Goal: Transaction & Acquisition: Purchase product/service

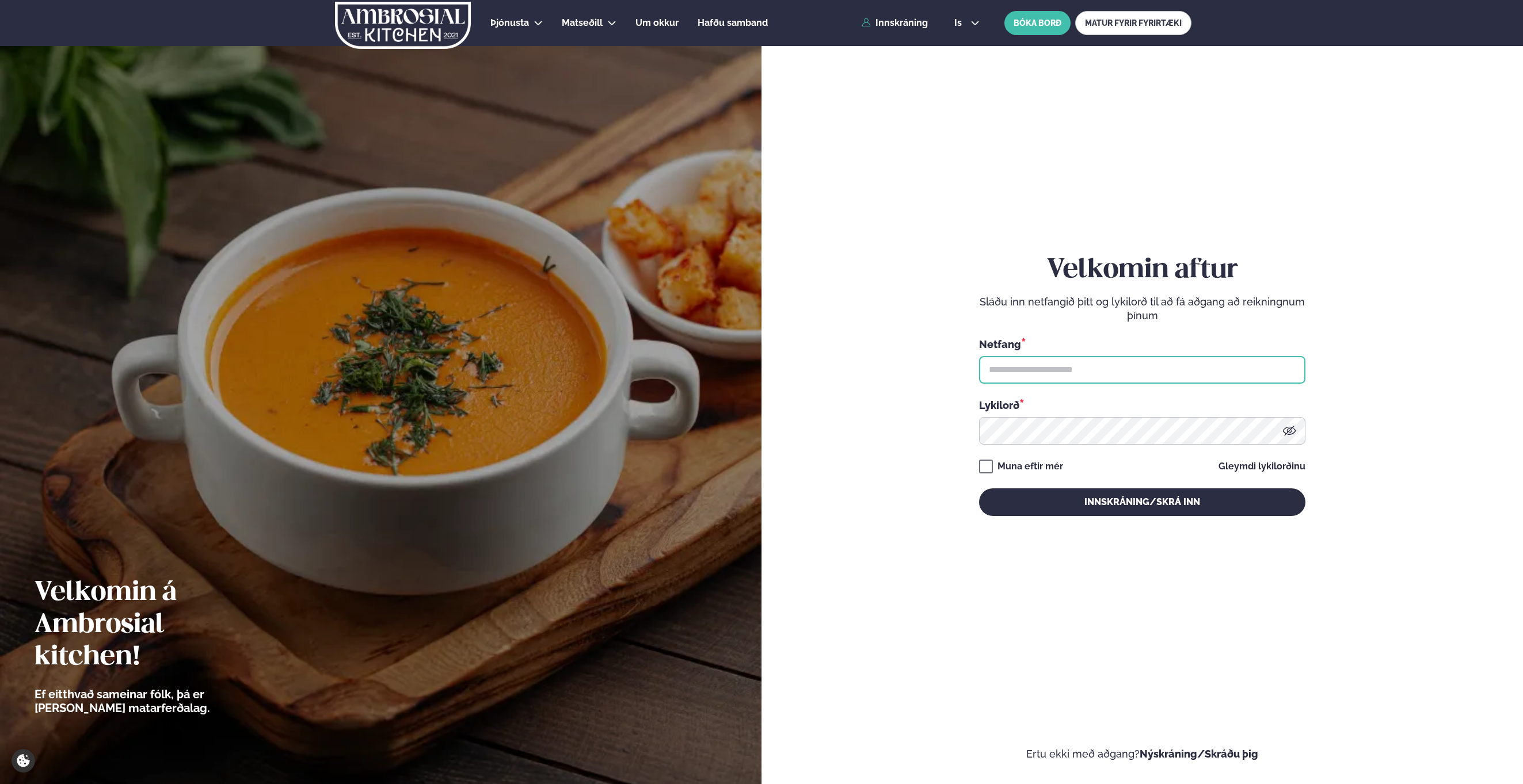
click at [1183, 360] on input "text" at bounding box center [1143, 370] width 327 height 28
type input "**********"
click at [1026, 499] on button "Innskráning/Skrá inn" at bounding box center [1143, 502] width 327 height 28
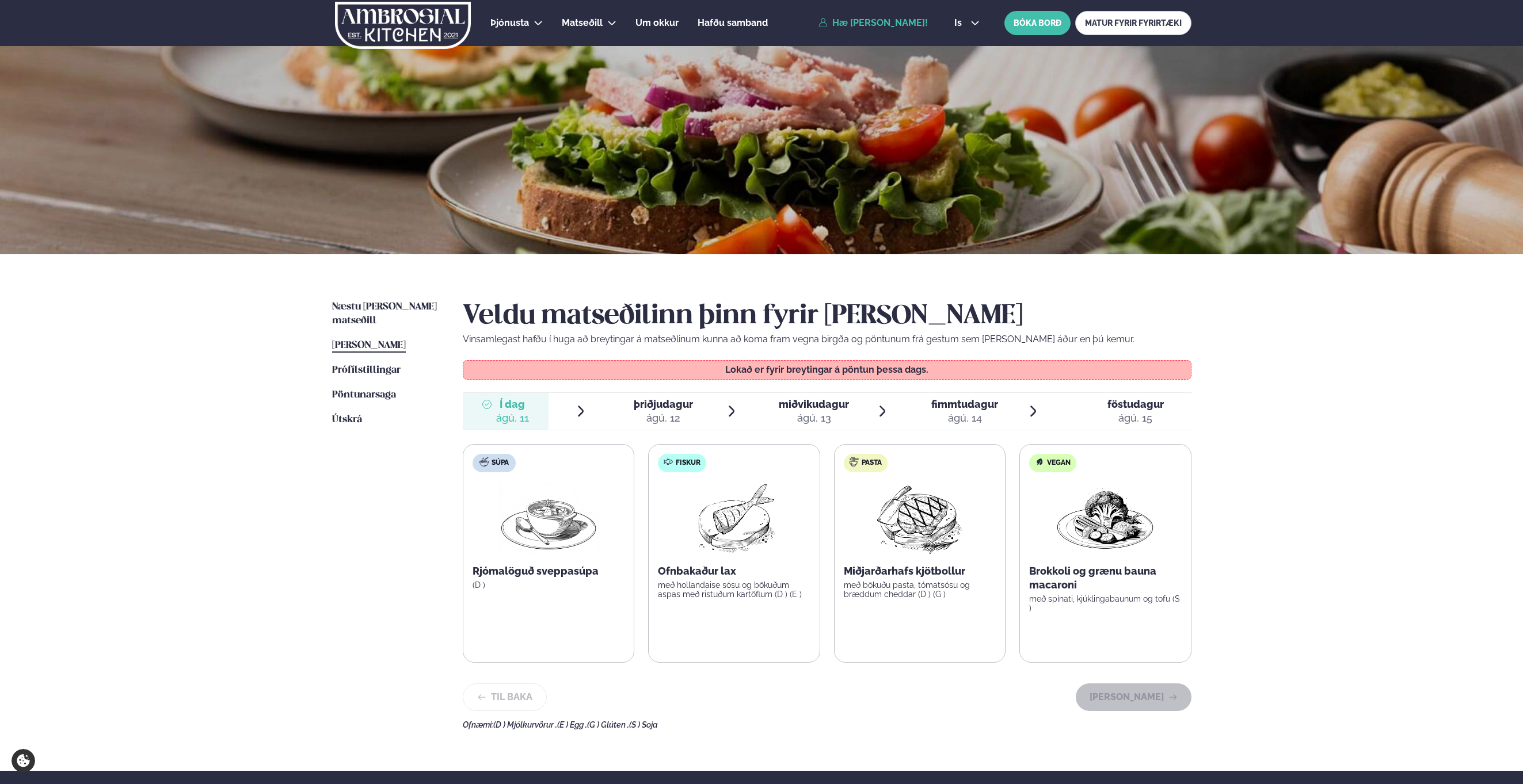
click at [732, 549] on img at bounding box center [734, 518] width 102 height 74
click at [895, 546] on img at bounding box center [920, 518] width 102 height 74
click at [674, 401] on span "þriðjudagur" at bounding box center [663, 404] width 60 height 12
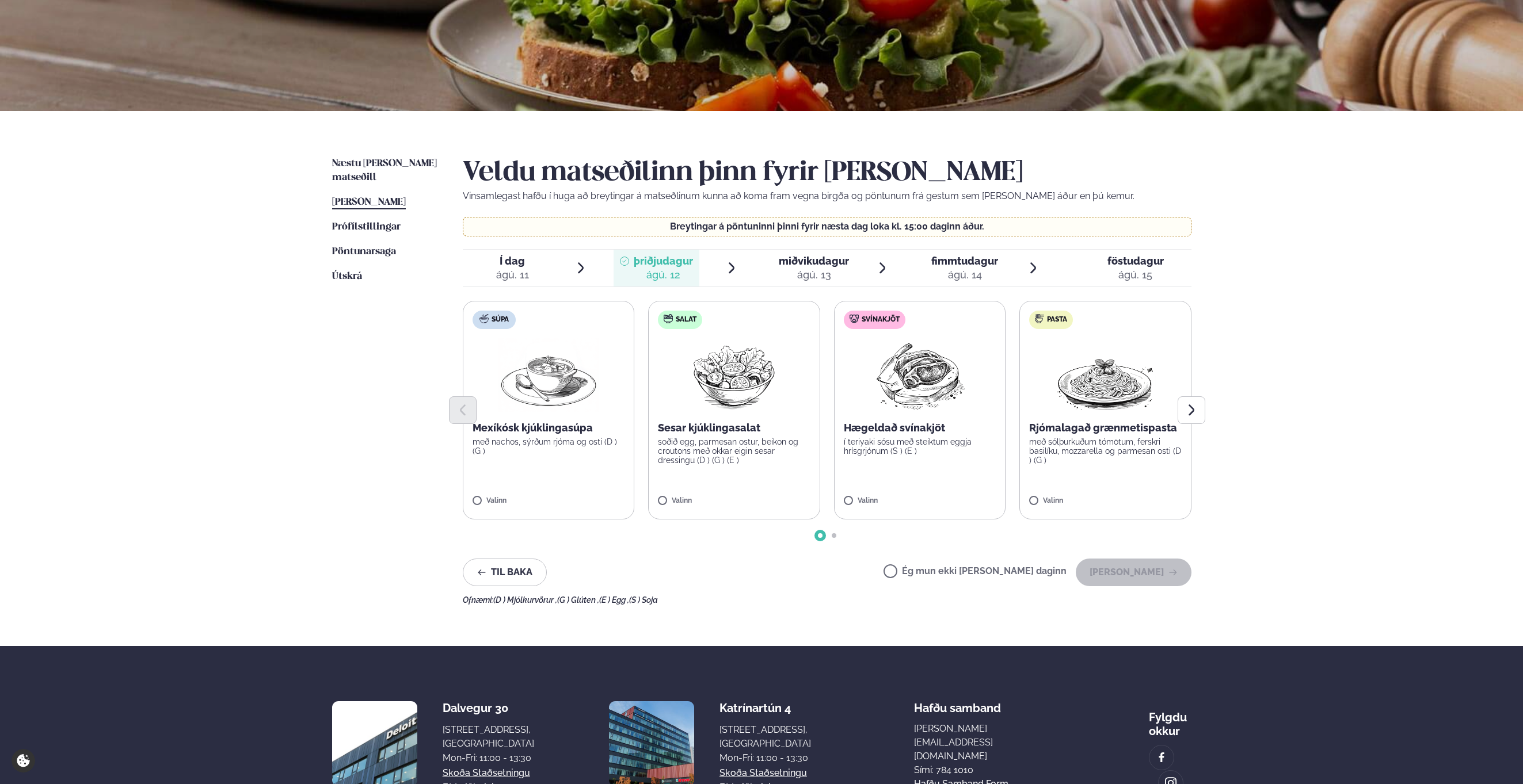
scroll to position [145, 0]
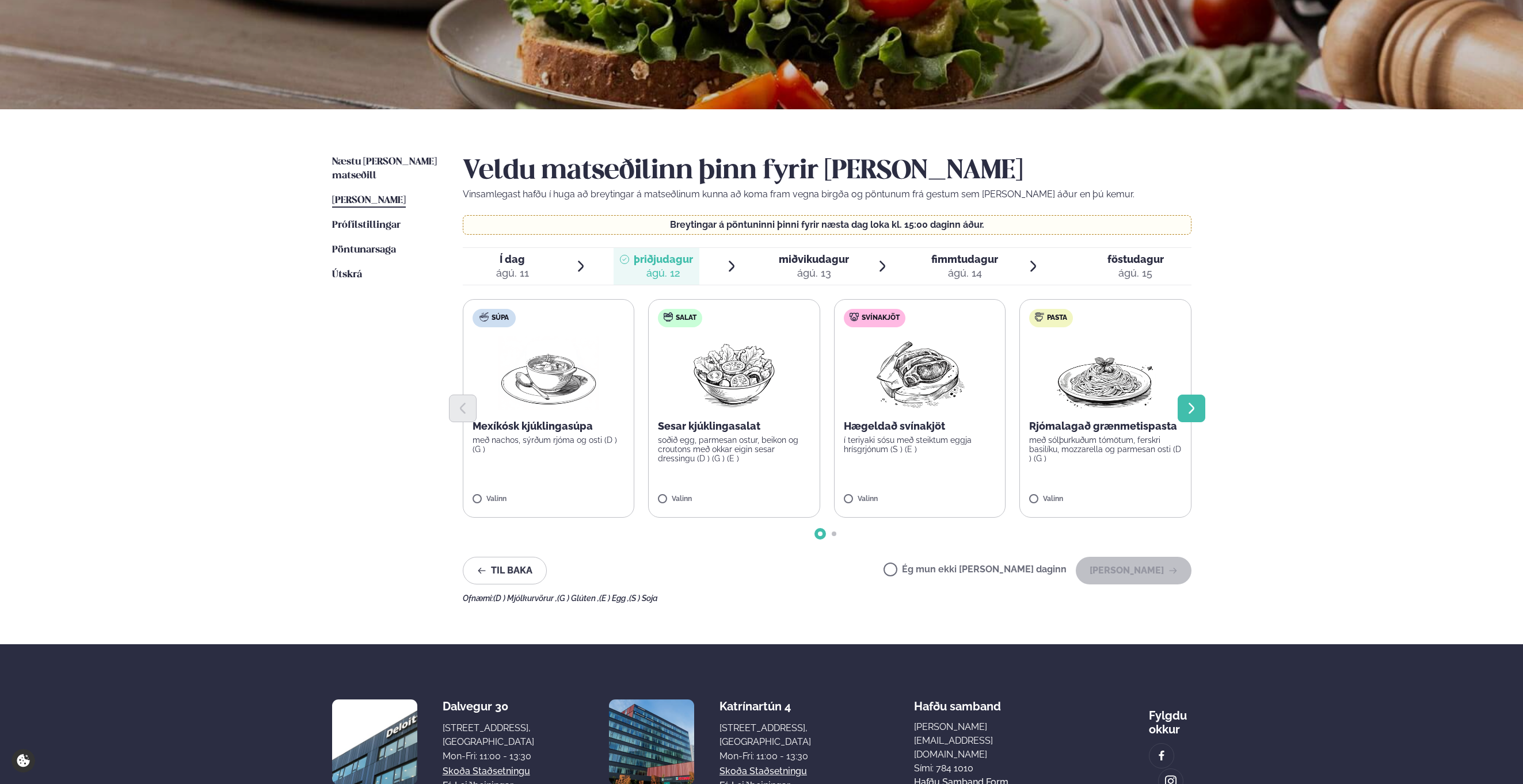
click at [1189, 404] on icon "Next slide" at bounding box center [1191, 408] width 14 height 14
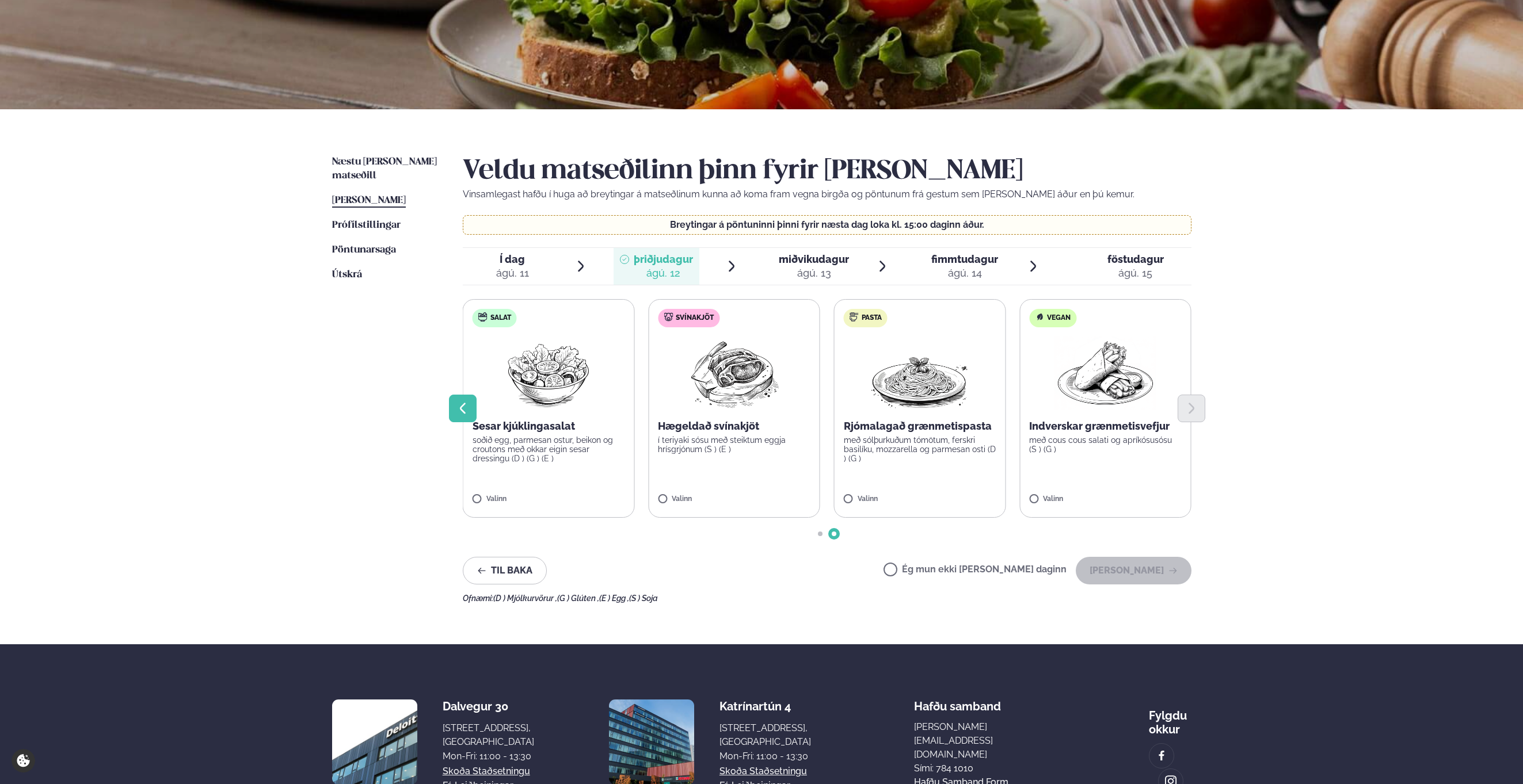
click at [464, 416] on button "Previous slide" at bounding box center [463, 409] width 28 height 28
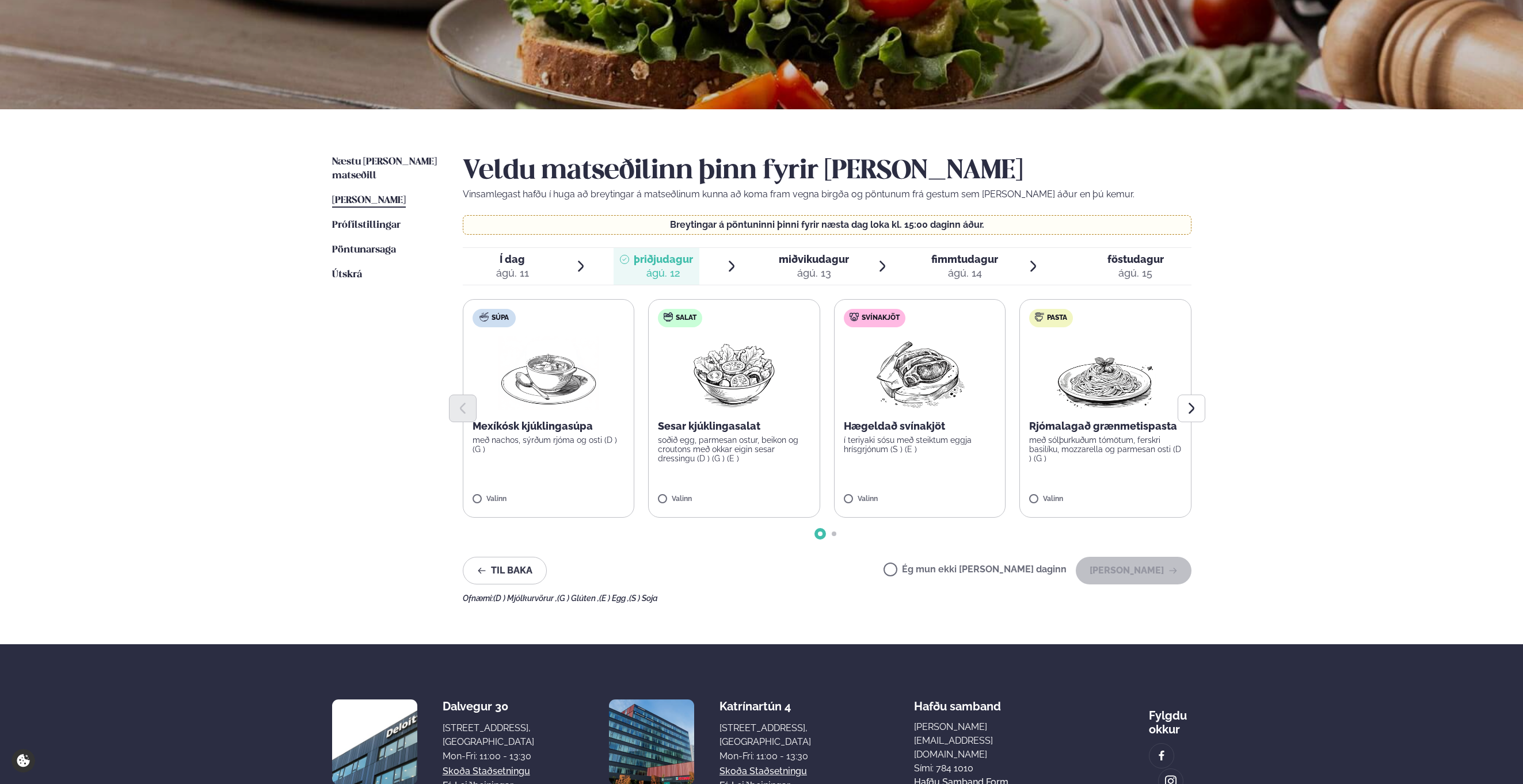
click at [705, 382] on img at bounding box center [734, 374] width 102 height 74
click at [1128, 568] on button "[PERSON_NAME]" at bounding box center [1133, 571] width 116 height 28
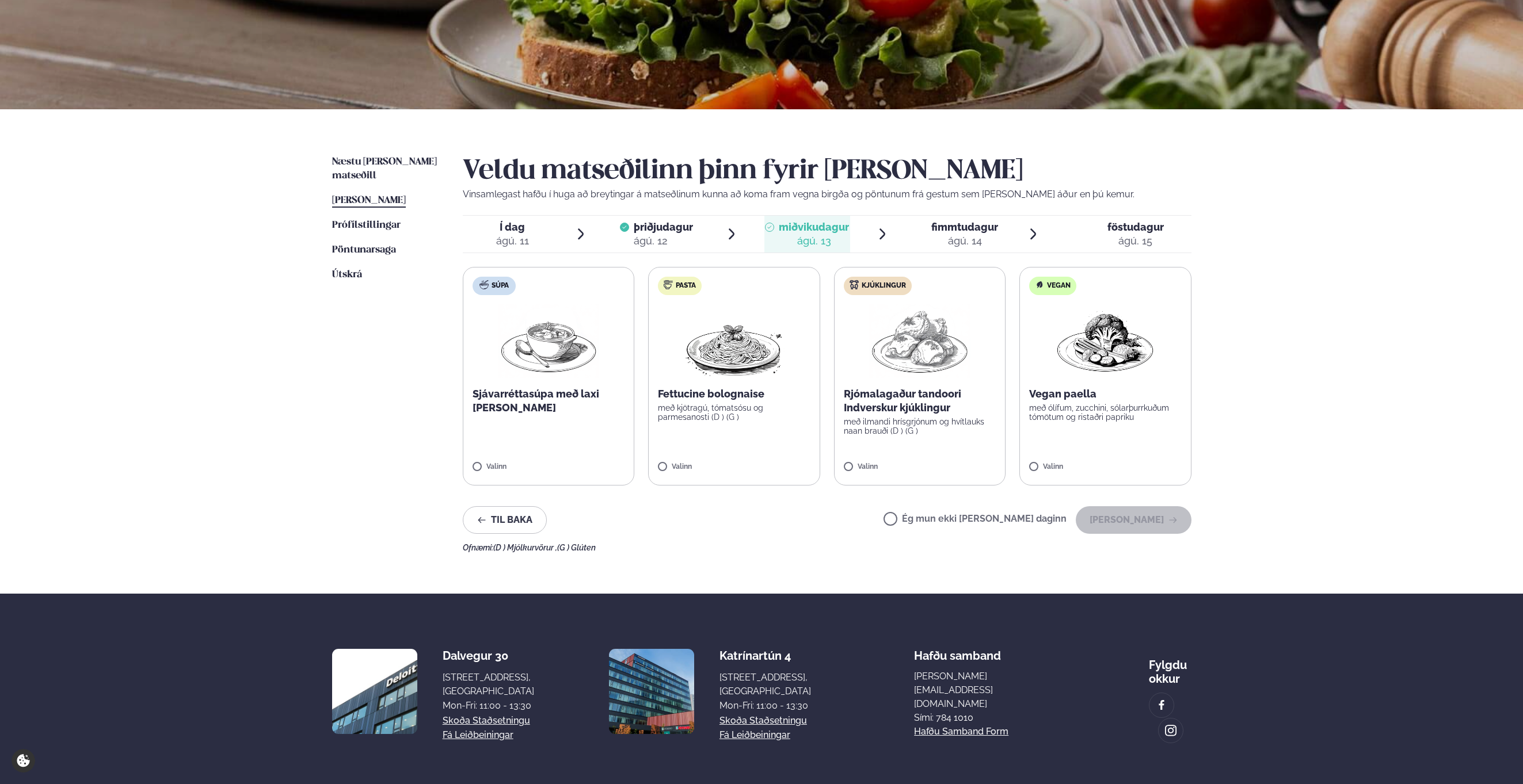
click at [1377, 456] on div "Þjónusta Hádegismatur fyrir fyrirtæki Fyrirtækja veitingar Einkapartý Matseðill…" at bounding box center [762, 343] width 1523 height 977
click at [971, 396] on p "Rjómalagaður tandoori Indverskur kjúklingur" at bounding box center [920, 402] width 152 height 28
click at [752, 396] on p "Fettucine bolognaise" at bounding box center [734, 394] width 152 height 14
click at [729, 451] on label "Pasta Fettucine bolognaise með kjötragú, tómatsósu og parmesanosti (D ) (G ) Va…" at bounding box center [735, 376] width 172 height 218
click at [874, 459] on div at bounding box center [885, 461] width 43 height 23
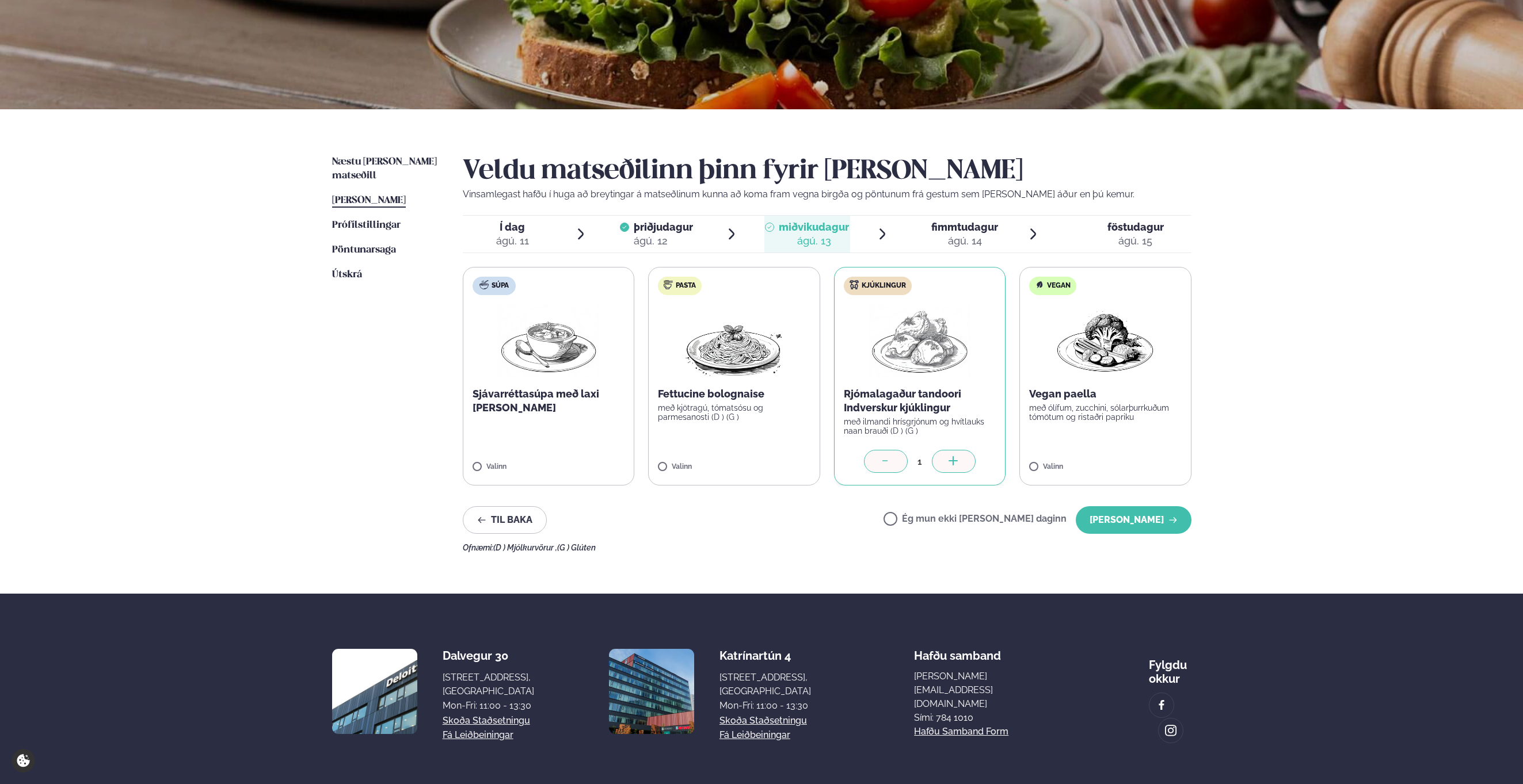
click at [874, 459] on div at bounding box center [885, 461] width 43 height 23
click at [874, 459] on label "Kjúklingur Rjómalagaður tandoori Indverskur kjúklingur með ilmandi hrísgrjónum …" at bounding box center [920, 376] width 172 height 218
click at [892, 462] on div at bounding box center [885, 461] width 43 height 23
click at [787, 406] on p "með kjötragú, tómatsósu og parmesanosti (D ) (G )" at bounding box center [734, 412] width 152 height 18
click at [1095, 504] on div "Veldu matseðilinn þinn fyrir [PERSON_NAME] Vinsamlegast hafðu í huga að breytin…" at bounding box center [827, 354] width 729 height 397
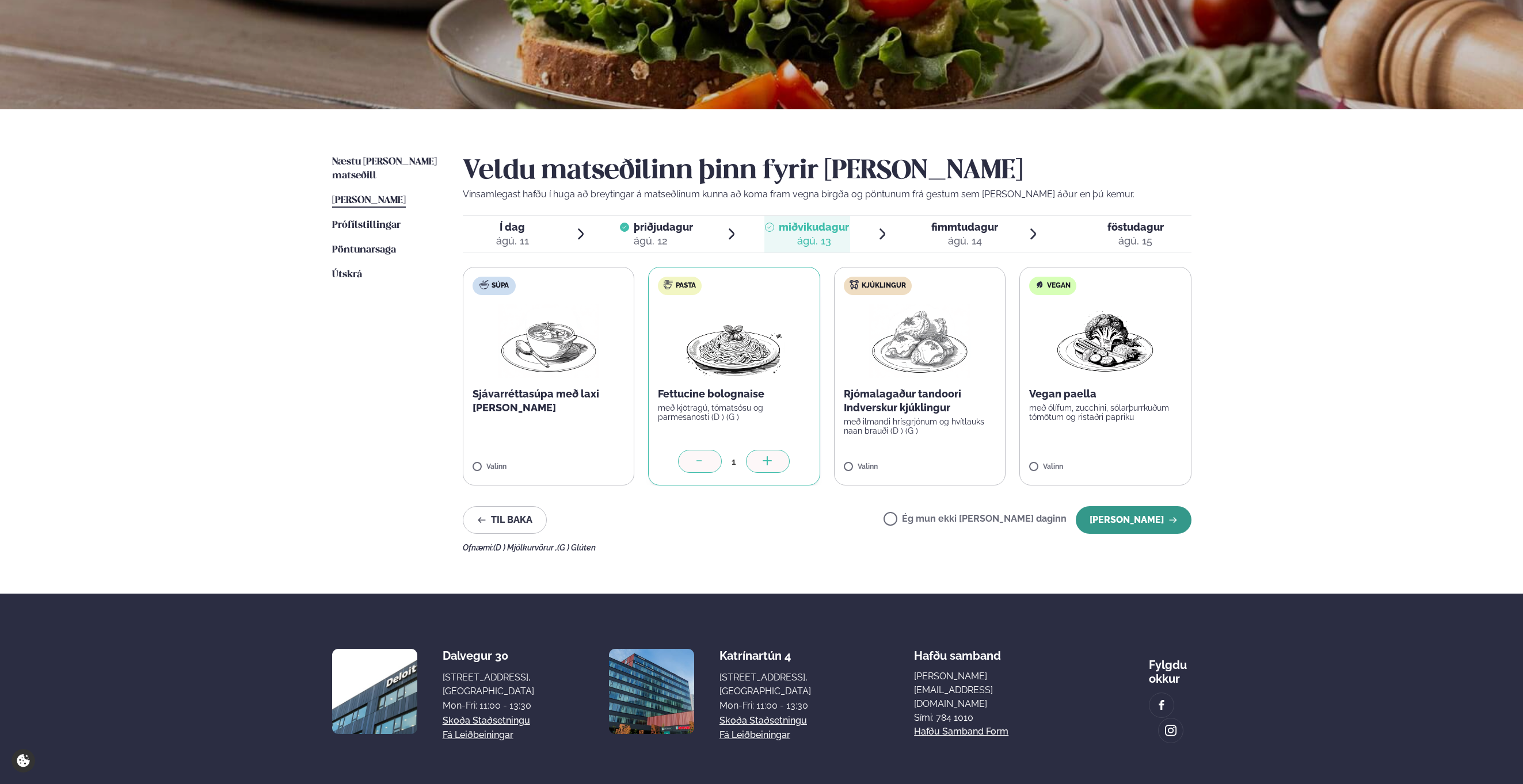
click at [1110, 515] on button "[PERSON_NAME]" at bounding box center [1133, 521] width 116 height 28
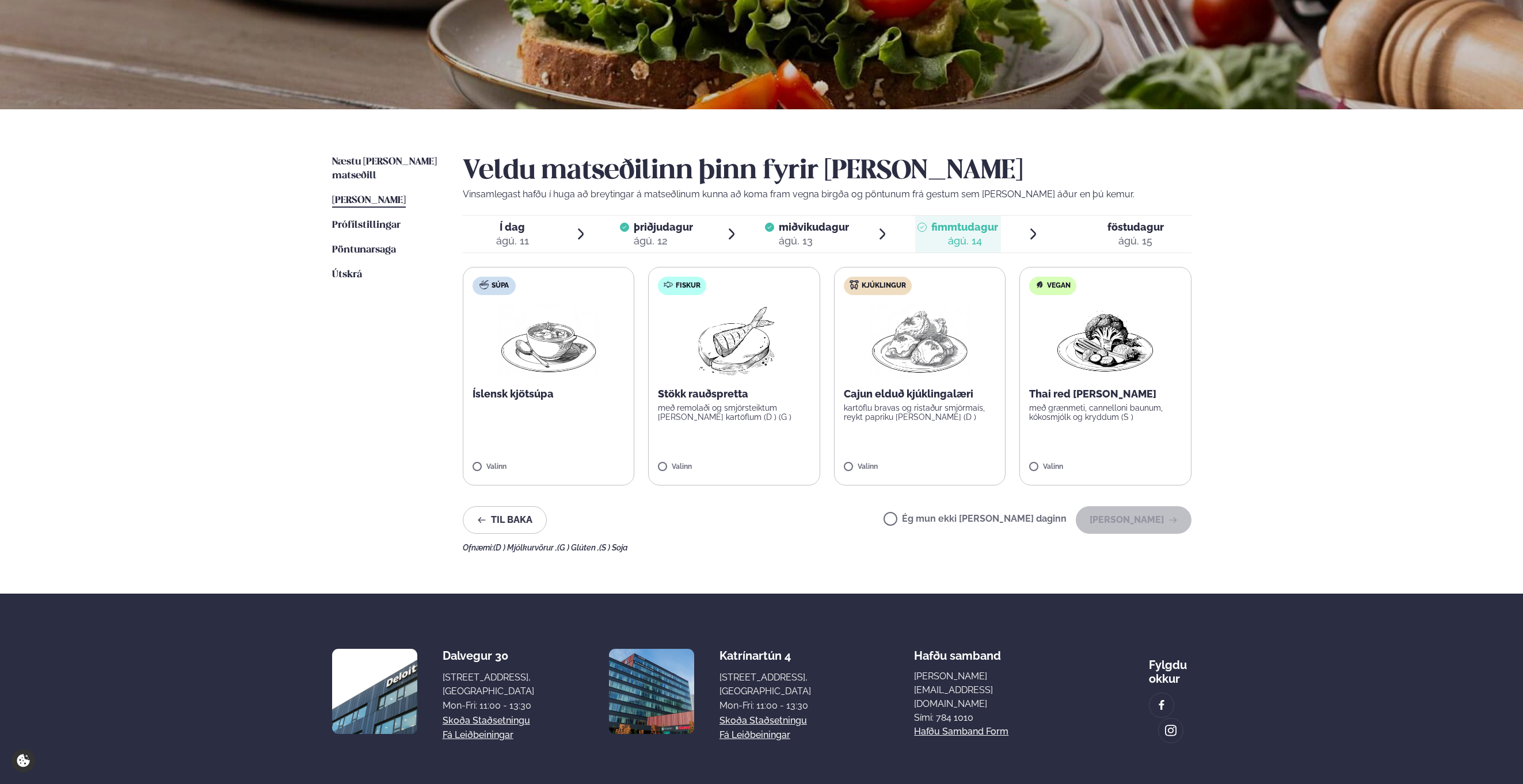
click at [748, 358] on img at bounding box center [734, 341] width 102 height 74
click at [1174, 518] on icon "button" at bounding box center [1173, 520] width 10 height 10
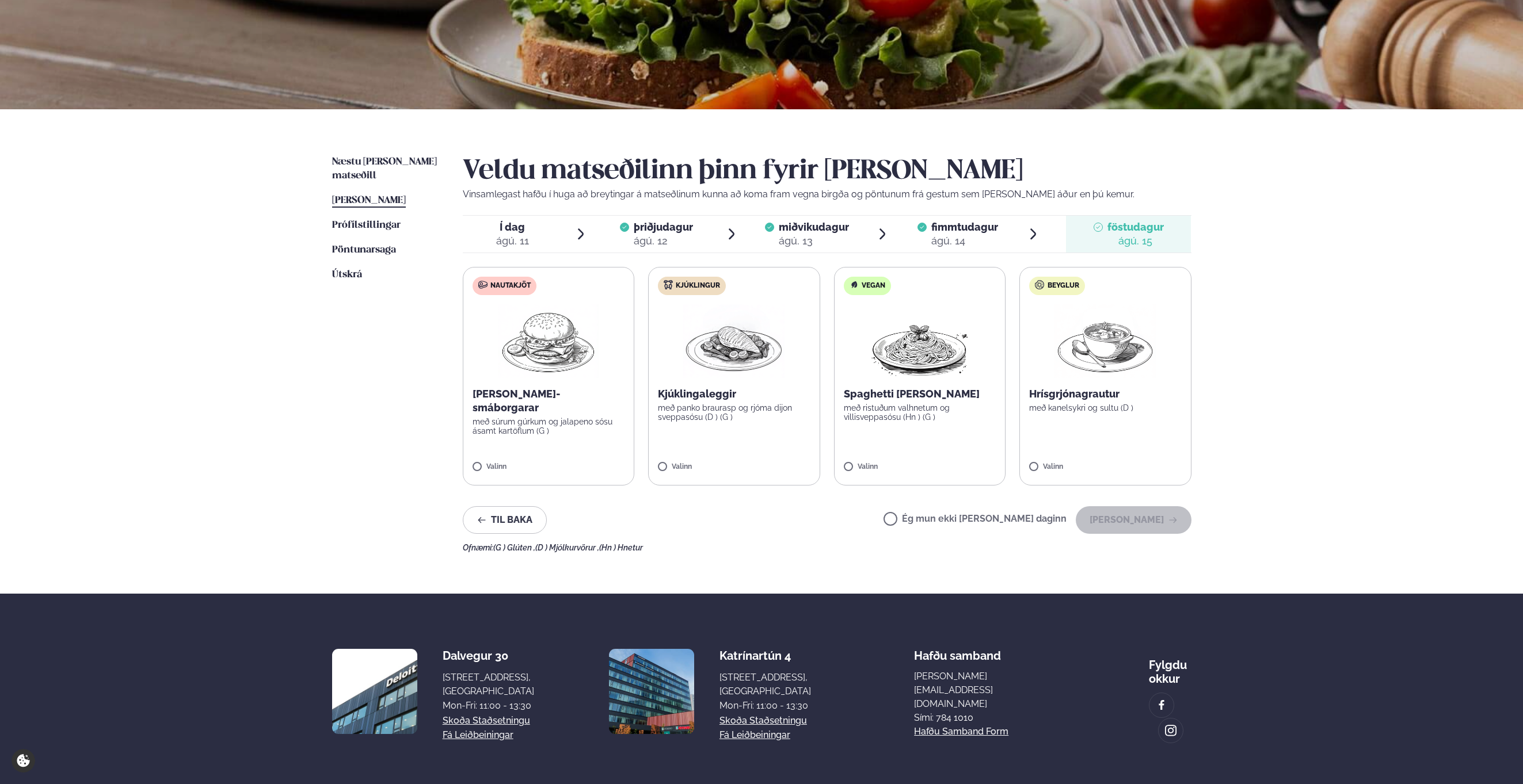
click at [589, 335] on img at bounding box center [548, 341] width 102 height 74
click at [1149, 522] on button "[PERSON_NAME]" at bounding box center [1133, 521] width 116 height 28
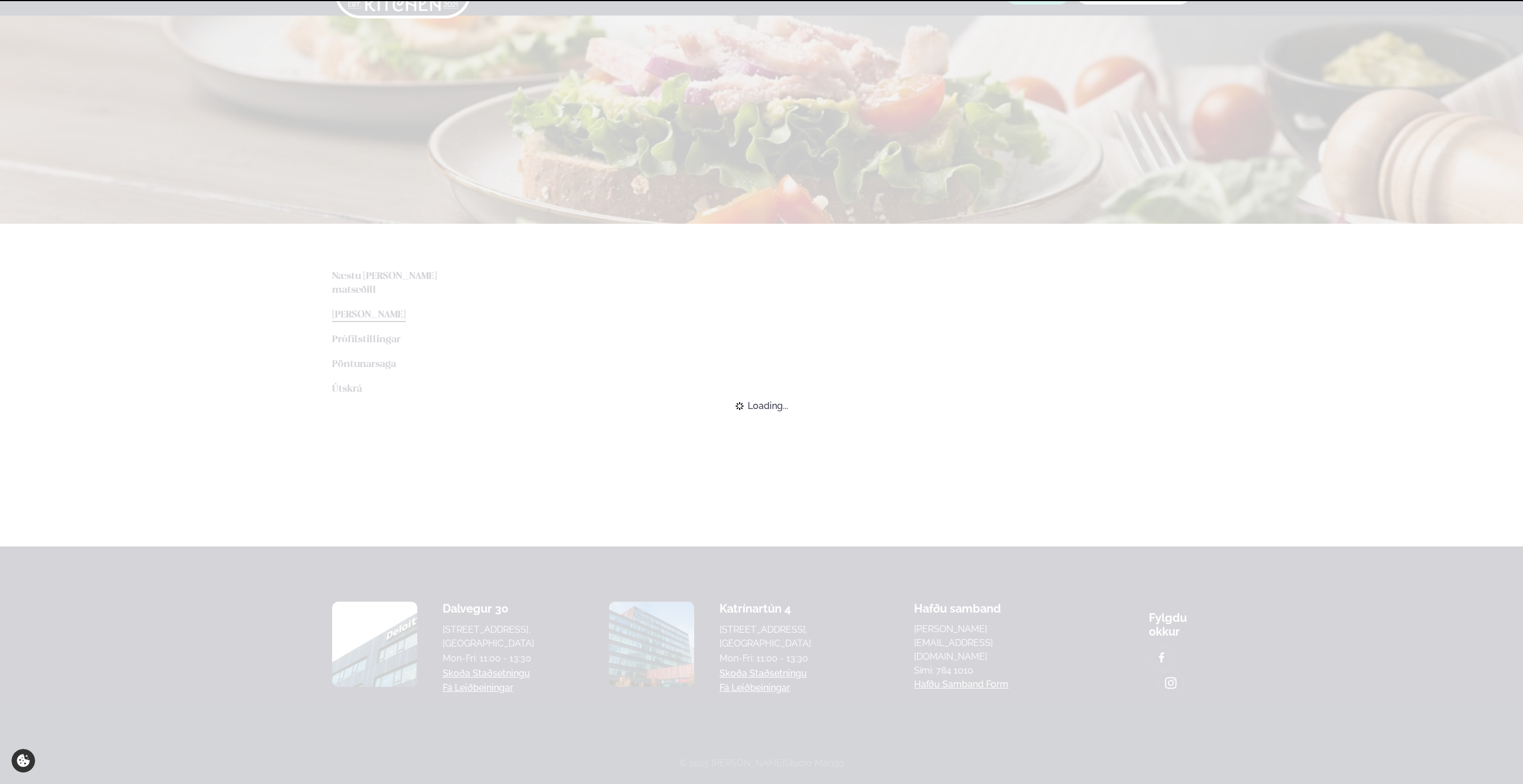
scroll to position [108, 0]
